Goal: Obtain resource: Obtain resource

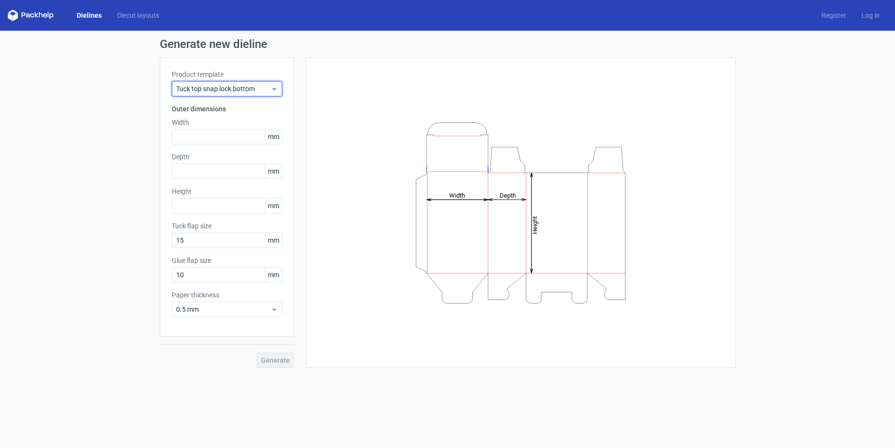
click at [240, 85] on span "Tuck top snap lock bottom" at bounding box center [223, 89] width 95 height 10
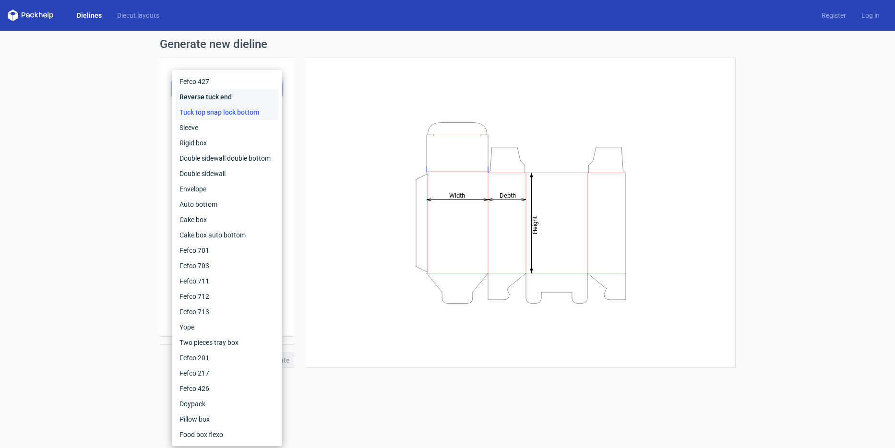
click at [234, 96] on div "Reverse tuck end" at bounding box center [227, 96] width 103 height 15
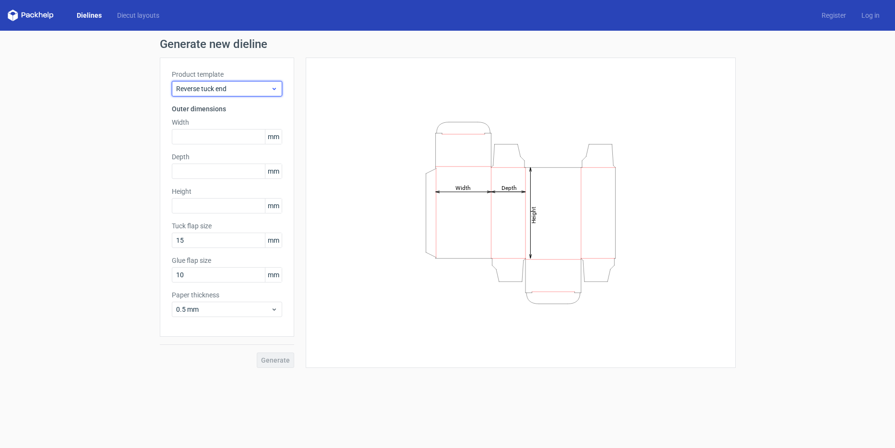
click at [240, 89] on span "Reverse tuck end" at bounding box center [223, 89] width 95 height 10
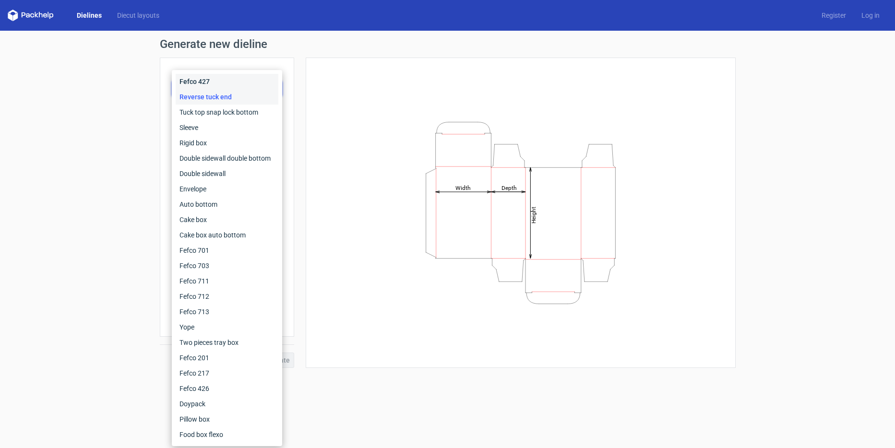
click at [242, 82] on div "Fefco 427" at bounding box center [227, 81] width 103 height 15
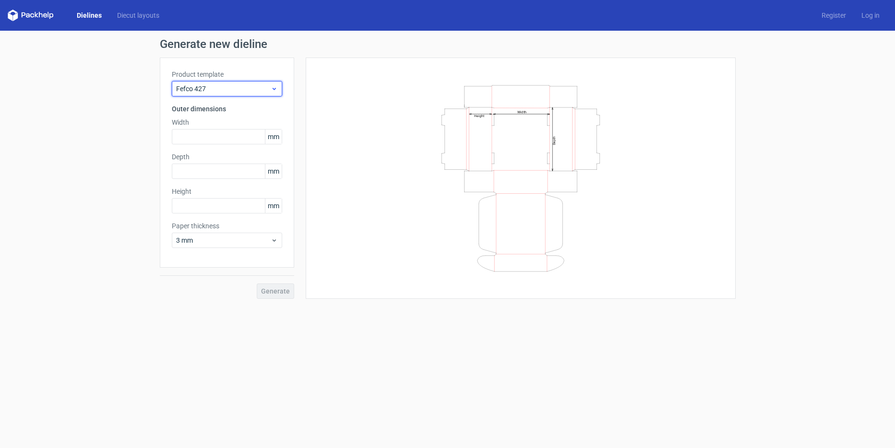
click at [242, 90] on span "Fefco 427" at bounding box center [223, 89] width 95 height 10
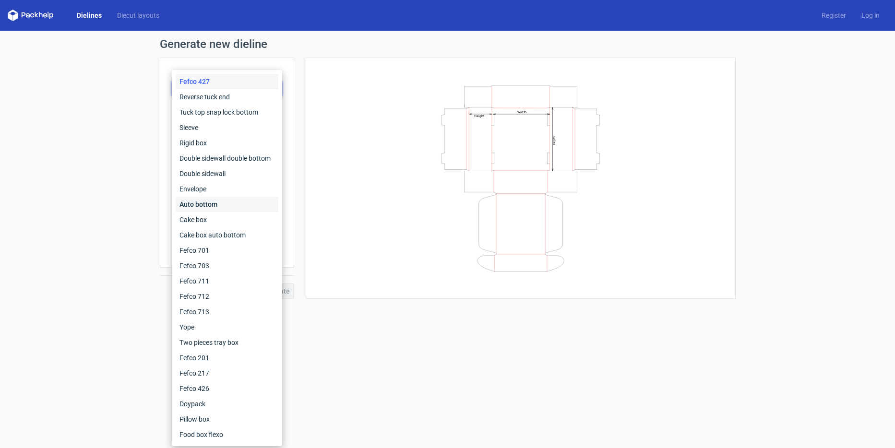
click at [232, 200] on div "Auto bottom" at bounding box center [227, 204] width 103 height 15
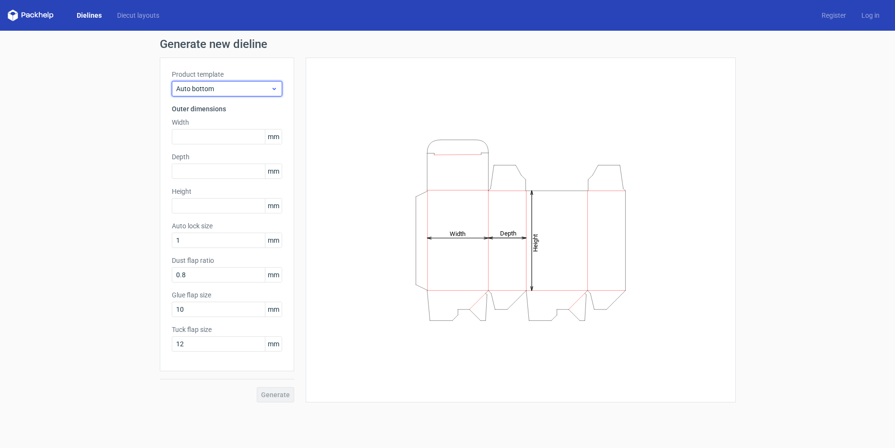
click at [232, 84] on span "Auto bottom" at bounding box center [223, 89] width 95 height 10
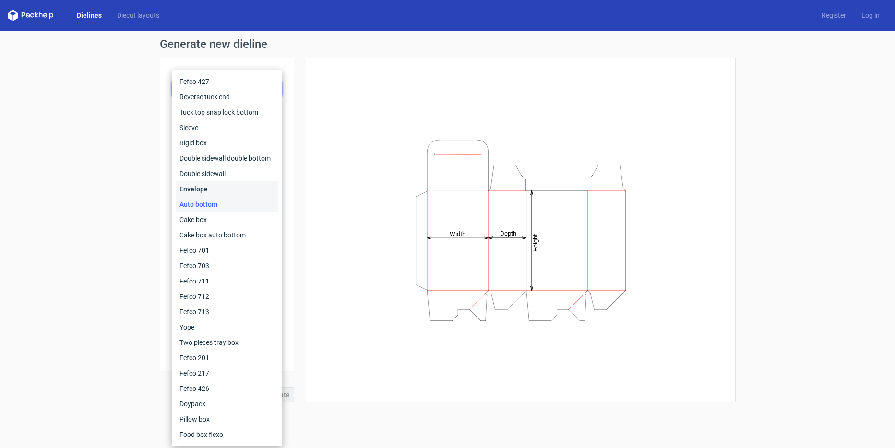
click at [229, 191] on div "Envelope" at bounding box center [227, 188] width 103 height 15
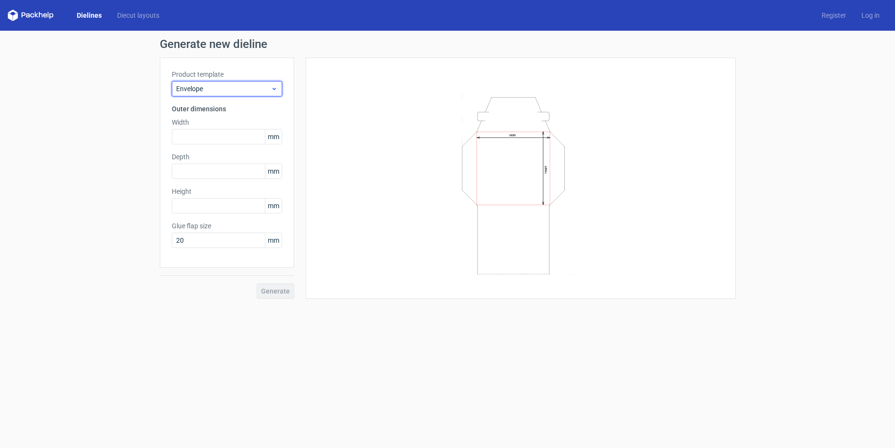
click at [242, 84] on div "Envelope" at bounding box center [227, 88] width 110 height 15
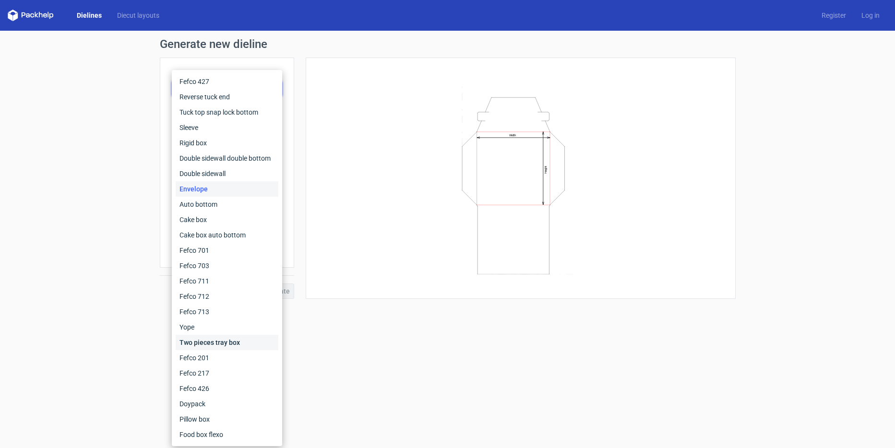
click at [239, 343] on div "Two pieces tray box" at bounding box center [227, 342] width 103 height 15
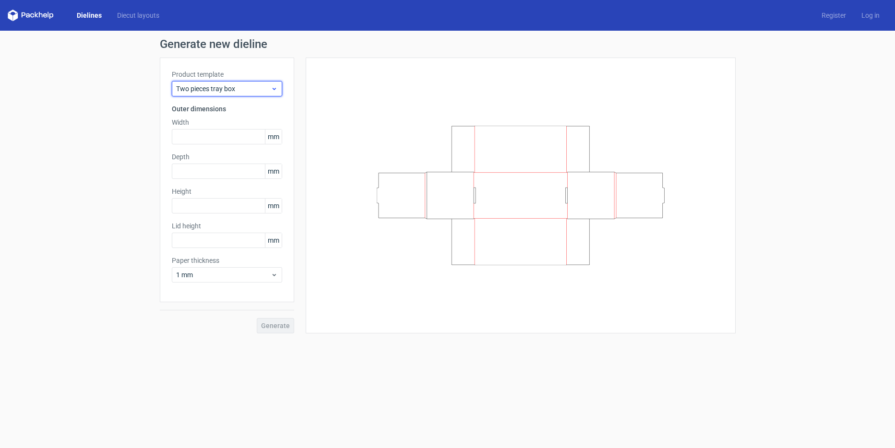
click at [237, 82] on div "Two pieces tray box" at bounding box center [227, 88] width 110 height 15
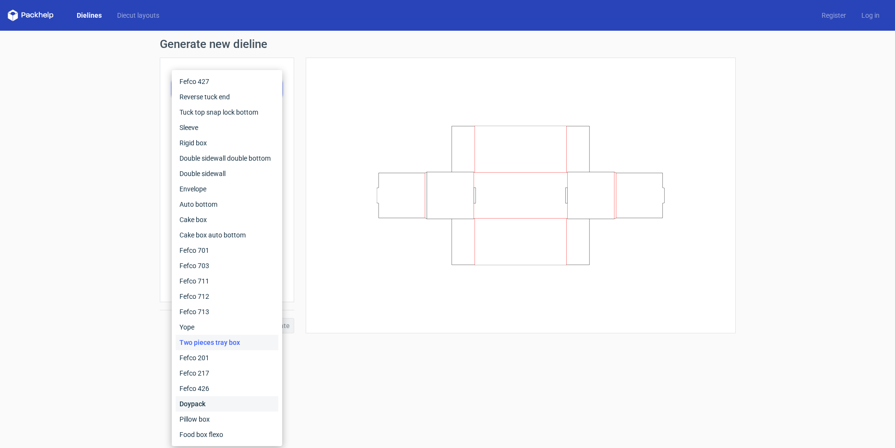
click at [216, 408] on div "Doypack" at bounding box center [227, 404] width 103 height 15
